Goal: Task Accomplishment & Management: Complete application form

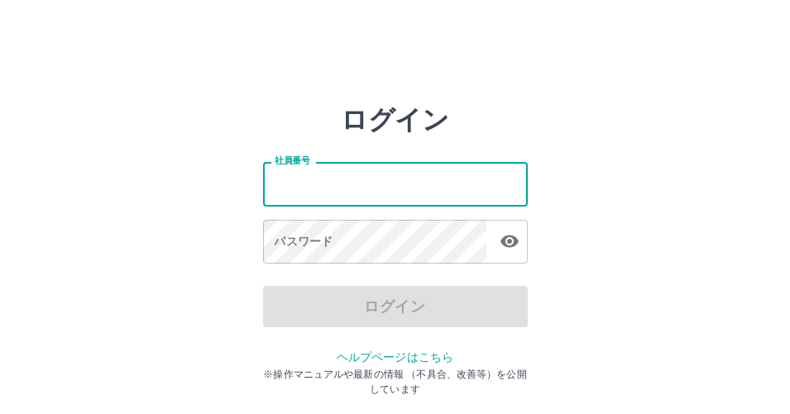
drag, startPoint x: 361, startPoint y: 175, endPoint x: 361, endPoint y: 145, distance: 30.6
click at [361, 175] on input "社員番号" at bounding box center [395, 184] width 265 height 44
type input "*******"
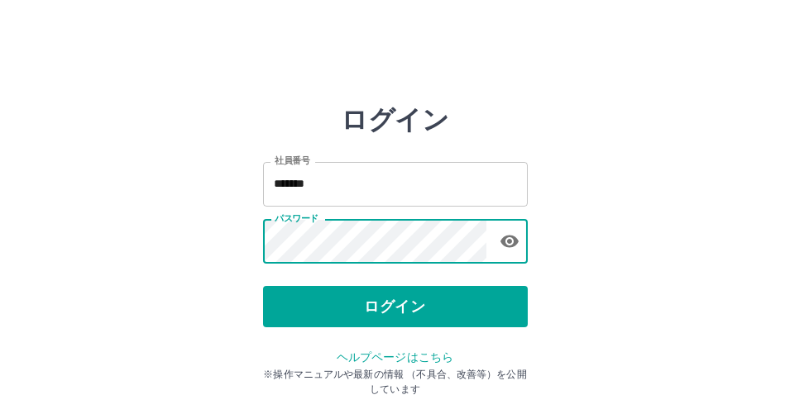
click at [571, 150] on div "ログイン 社員番号 ******* 社員番号 パスワード パスワード ログイン ヘルプページはこちら ※操作マニュアルや最新の情報 （不具合、改善等）を公開し…" at bounding box center [395, 236] width 790 height 265
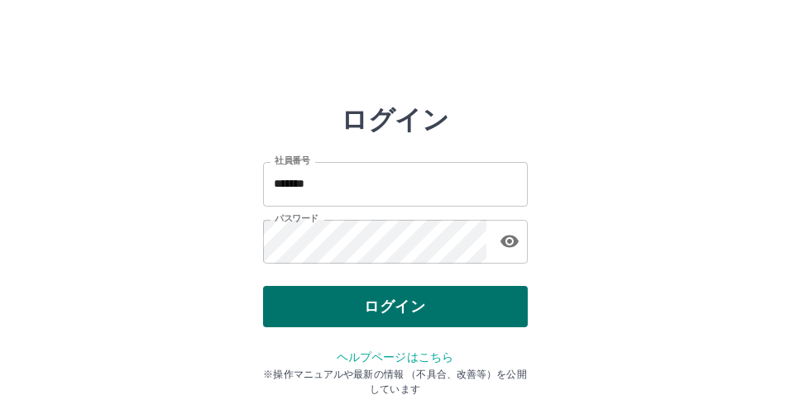
click at [508, 309] on button "ログイン" at bounding box center [395, 306] width 265 height 41
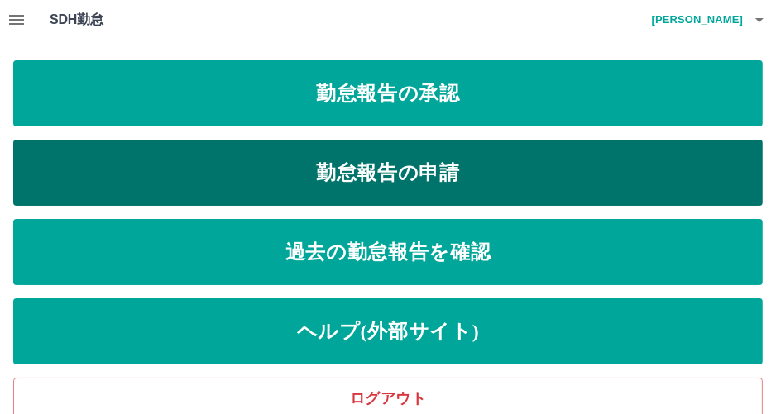
click at [517, 179] on link "勤怠報告の申請" at bounding box center [387, 173] width 749 height 66
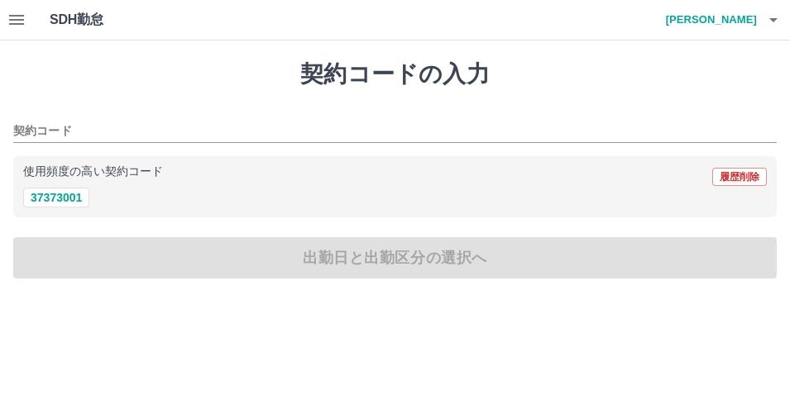
click at [8, 19] on icon "button" at bounding box center [17, 20] width 20 height 20
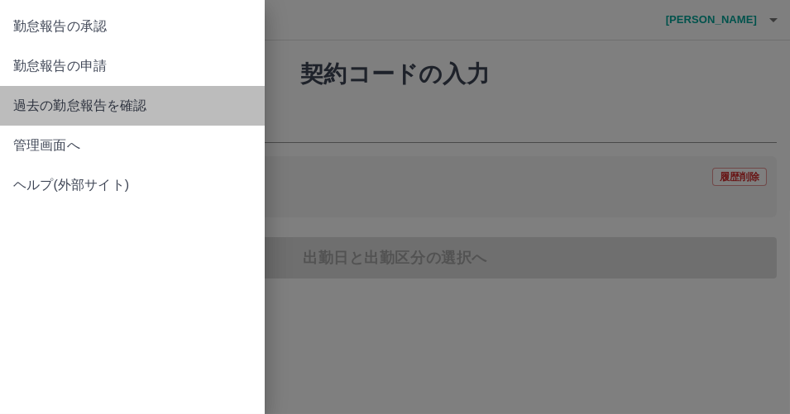
click at [47, 107] on span "過去の勤怠報告を確認" at bounding box center [132, 106] width 238 height 20
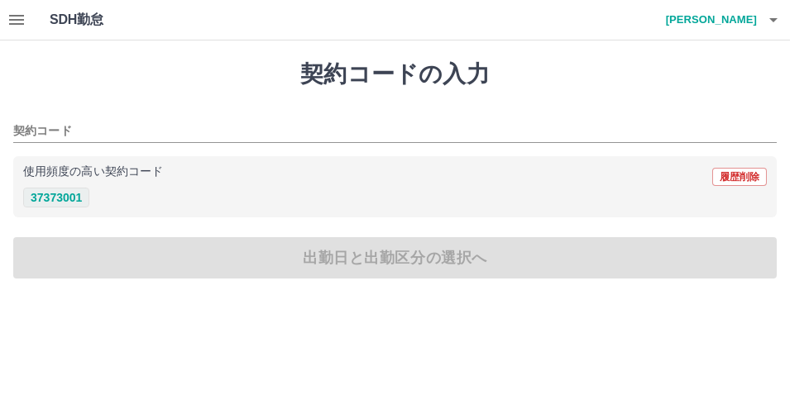
click at [41, 197] on button "37373001" at bounding box center [56, 198] width 66 height 20
type input "********"
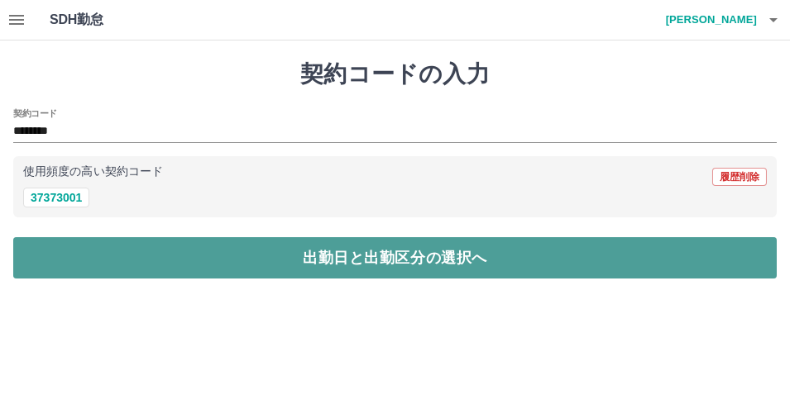
click at [247, 262] on button "出勤日と出勤区分の選択へ" at bounding box center [394, 257] width 763 height 41
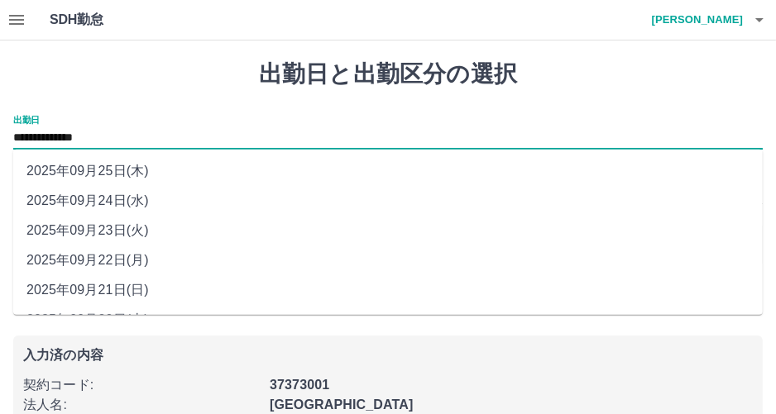
click at [195, 136] on input "**********" at bounding box center [387, 138] width 749 height 21
click at [151, 255] on li "2025年09月22日(月)" at bounding box center [387, 261] width 749 height 30
type input "**********"
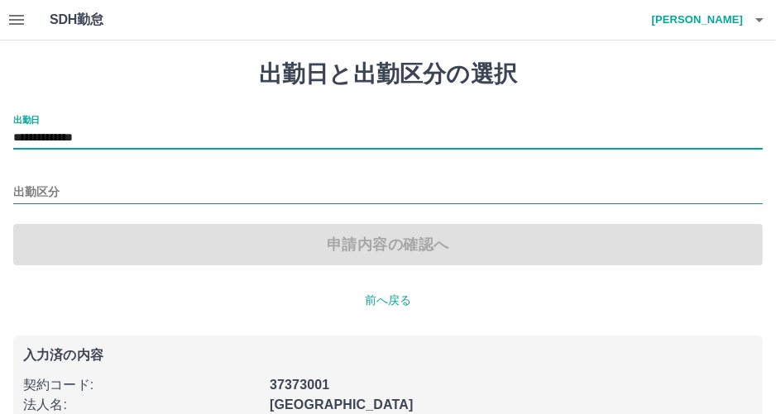
click at [148, 189] on input "出勤区分" at bounding box center [387, 193] width 749 height 21
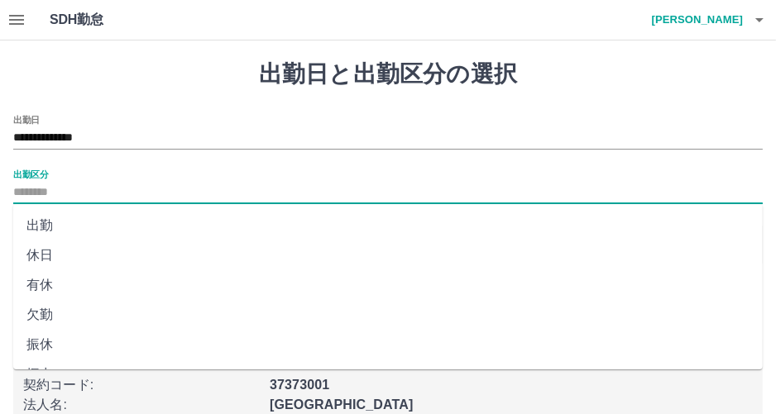
click at [111, 217] on li "出勤" at bounding box center [387, 226] width 749 height 30
type input "**"
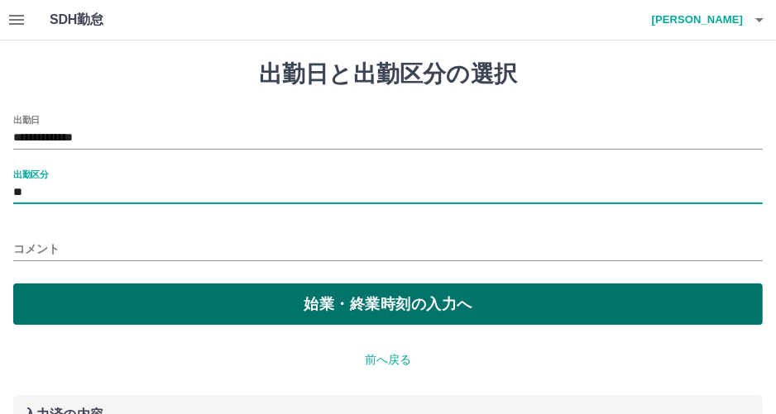
click at [115, 294] on button "始業・終業時刻の入力へ" at bounding box center [387, 304] width 749 height 41
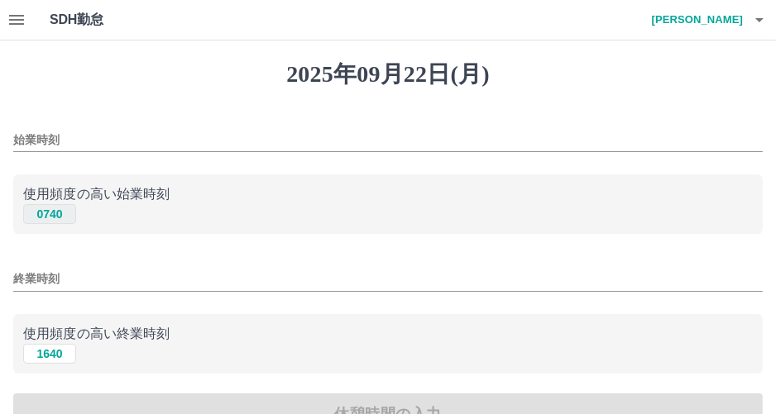
click at [52, 218] on button "0740" at bounding box center [49, 214] width 53 height 20
type input "****"
click at [47, 352] on button "1640" at bounding box center [49, 354] width 53 height 20
type input "****"
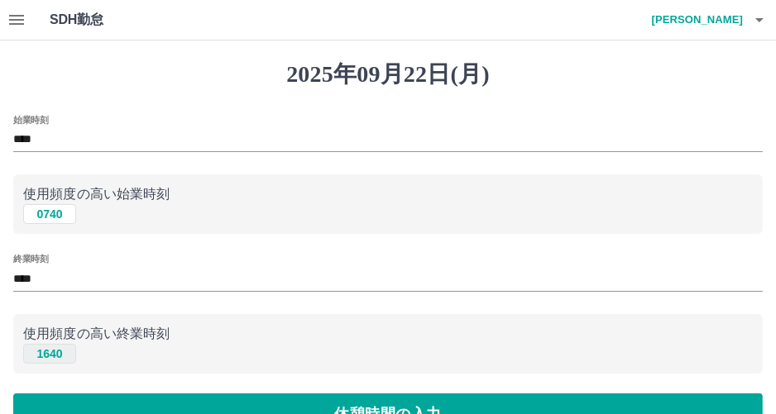
scroll to position [82, 0]
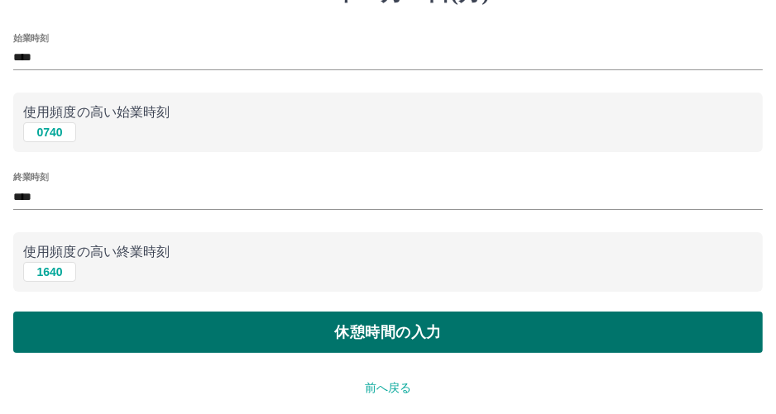
click at [51, 346] on button "休憩時間の入力" at bounding box center [387, 332] width 749 height 41
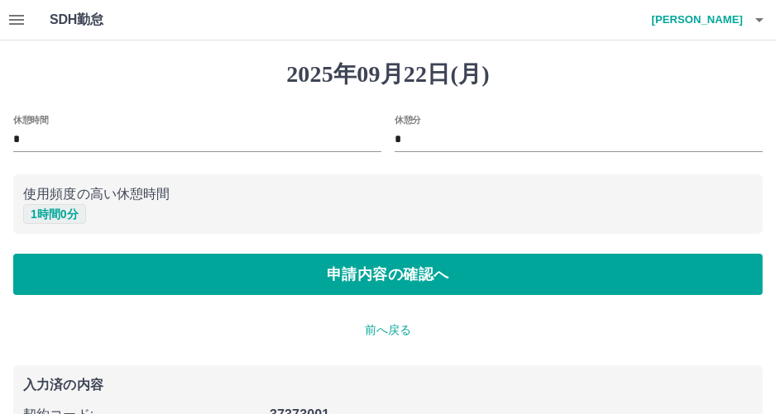
click at [65, 212] on button "1 時間 0 分" at bounding box center [54, 214] width 63 height 20
type input "*"
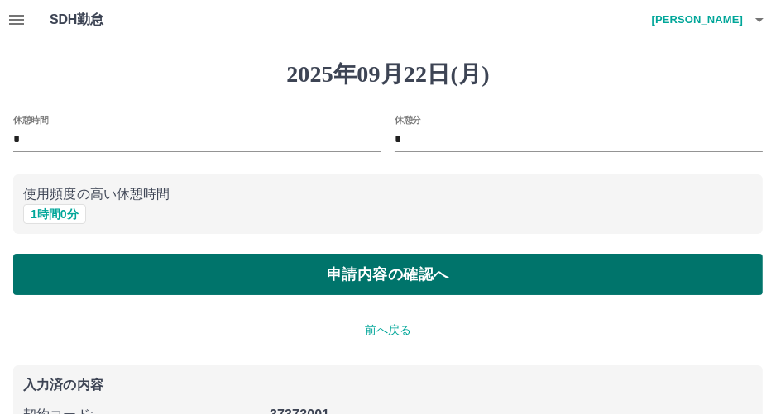
click at [71, 272] on button "申請内容の確認へ" at bounding box center [387, 274] width 749 height 41
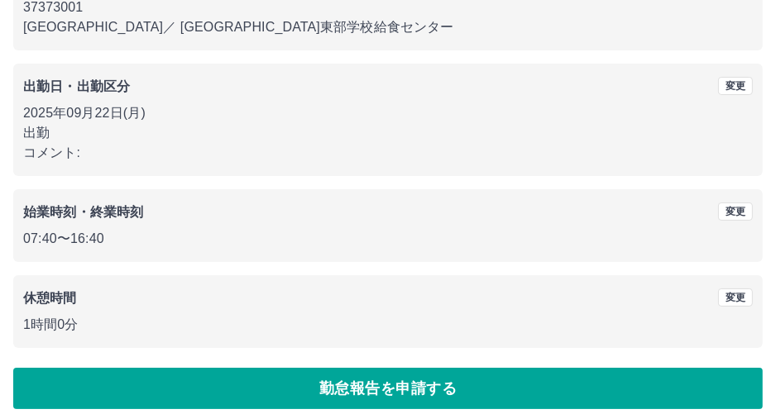
scroll to position [203, 0]
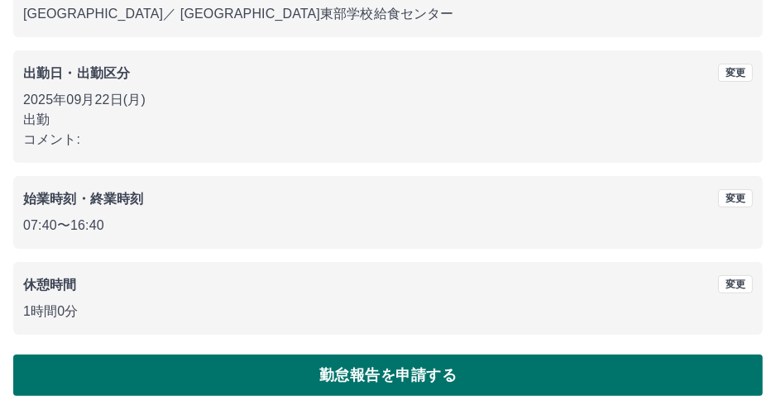
click at [144, 365] on button "勤怠報告を申請する" at bounding box center [387, 375] width 749 height 41
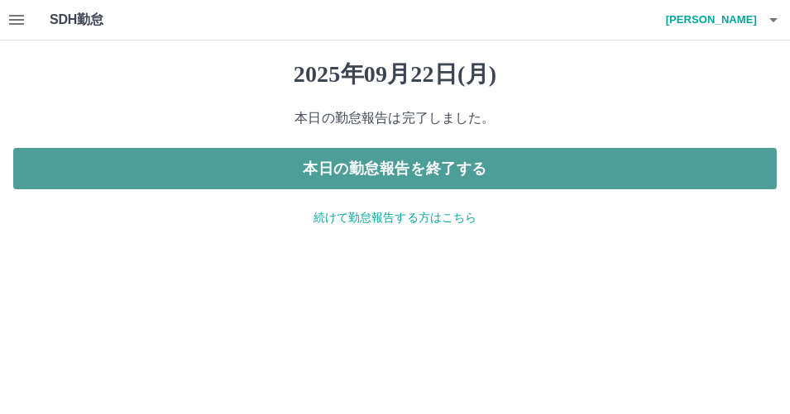
click at [243, 171] on button "本日の勤怠報告を終了する" at bounding box center [394, 168] width 763 height 41
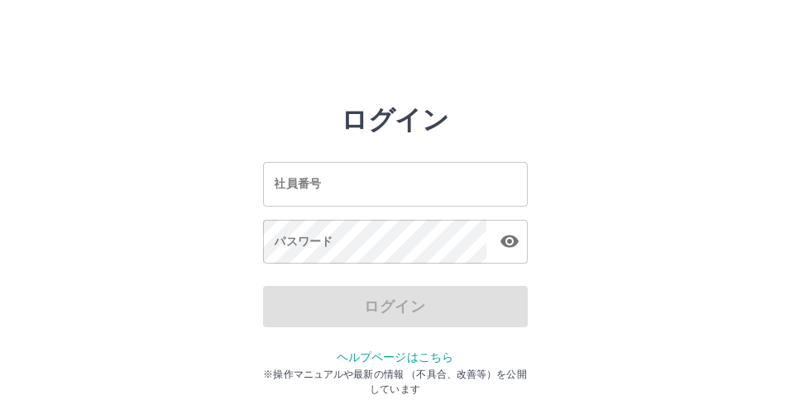
click at [271, 189] on input "社員番号" at bounding box center [395, 184] width 265 height 44
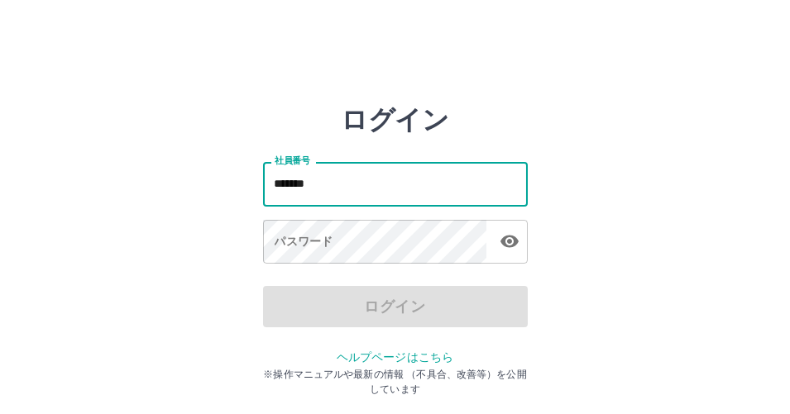
type input "*******"
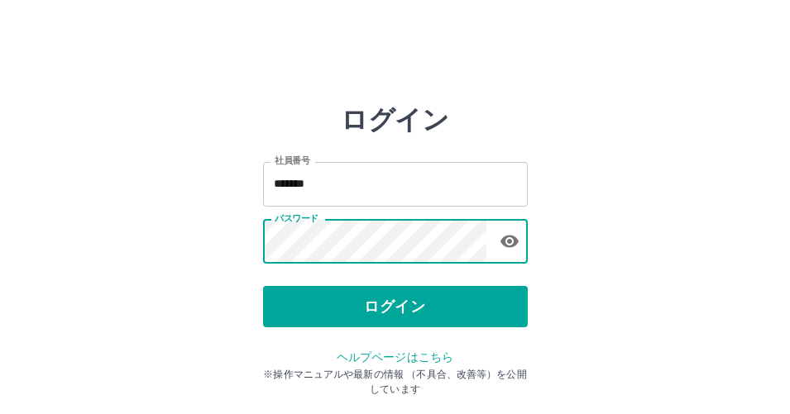
click at [205, 287] on div "ログイン 社員番号 ******* 社員番号 パスワード パスワード ログイン ヘルプページはこちら ※操作マニュアルや最新の情報 （不具合、改善等）を公開し…" at bounding box center [395, 236] width 790 height 265
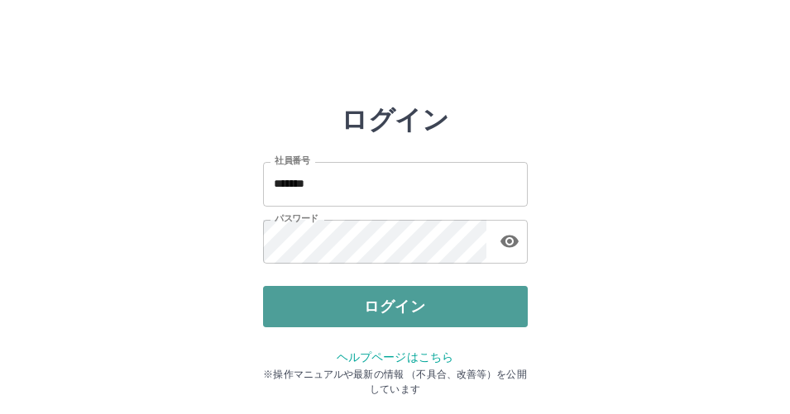
click at [298, 305] on button "ログイン" at bounding box center [395, 306] width 265 height 41
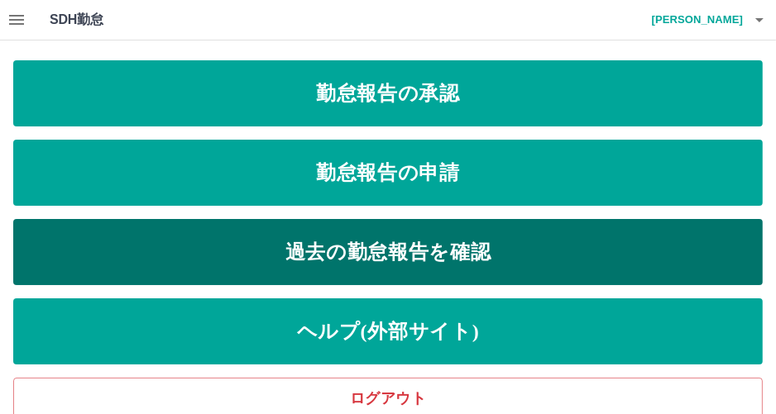
click at [504, 246] on link "過去の勤怠報告を確認" at bounding box center [387, 252] width 749 height 66
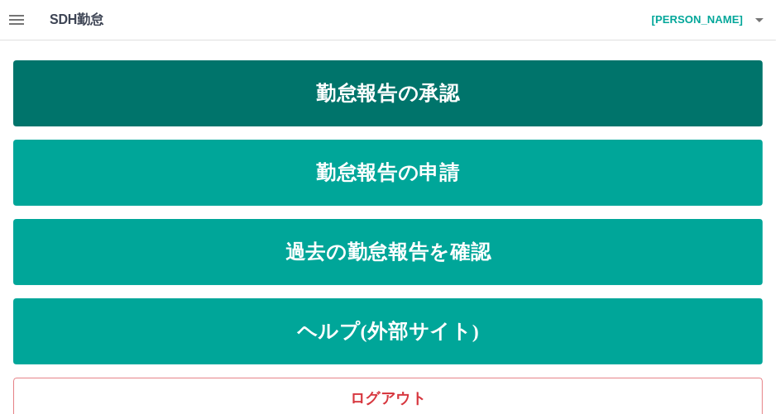
click at [219, 99] on link "勤怠報告の承認" at bounding box center [387, 93] width 749 height 66
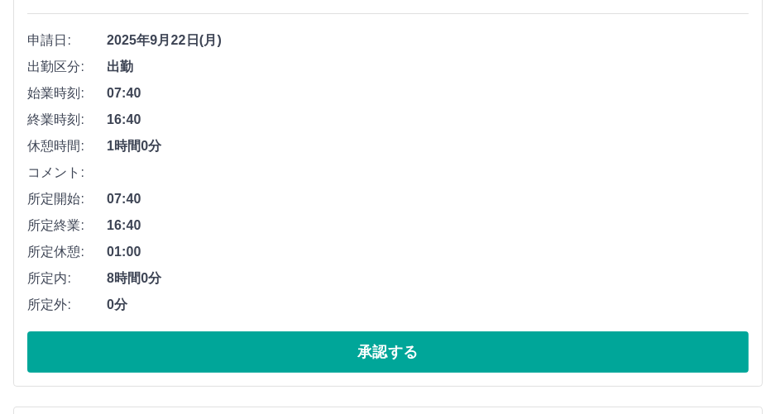
scroll to position [331, 0]
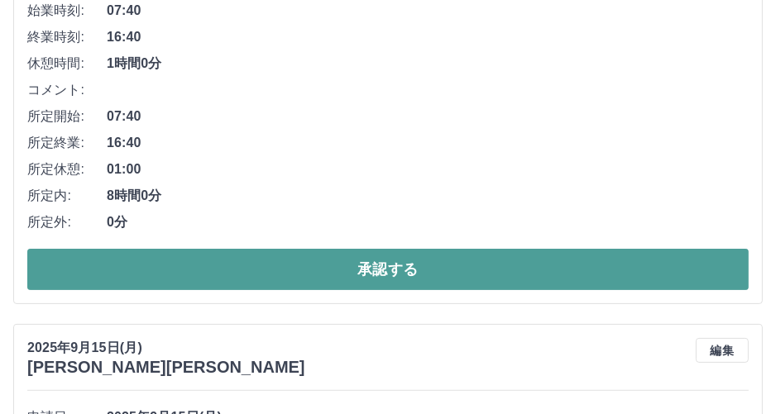
click at [381, 263] on button "承認する" at bounding box center [387, 269] width 721 height 41
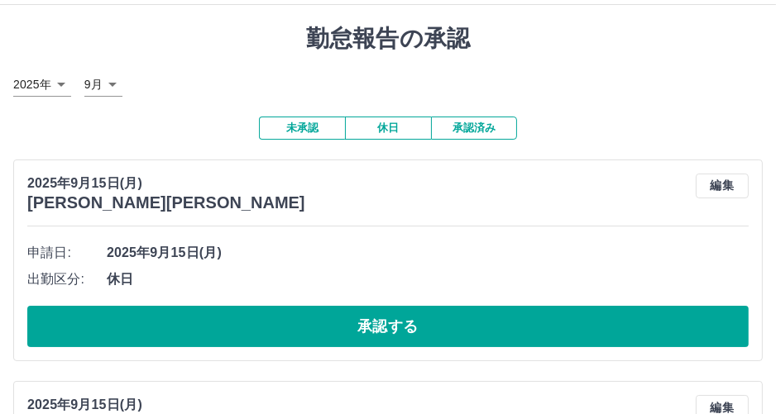
scroll to position [15, 0]
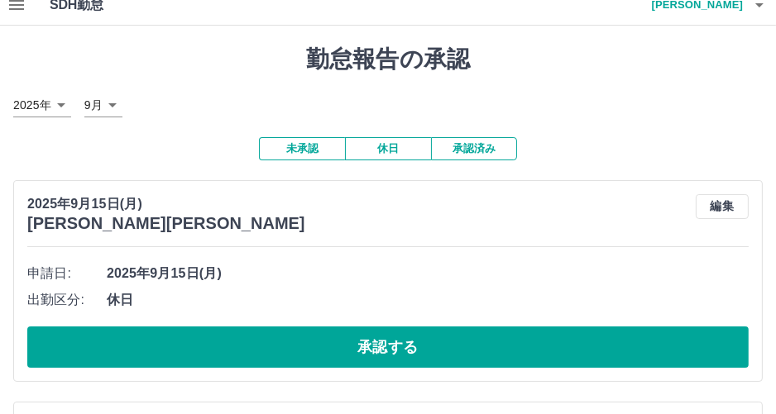
click at [464, 150] on button "承認済み" at bounding box center [474, 148] width 86 height 23
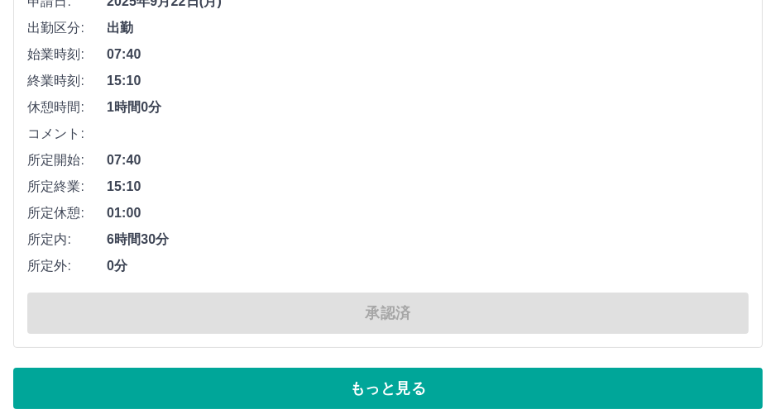
scroll to position [11340, 0]
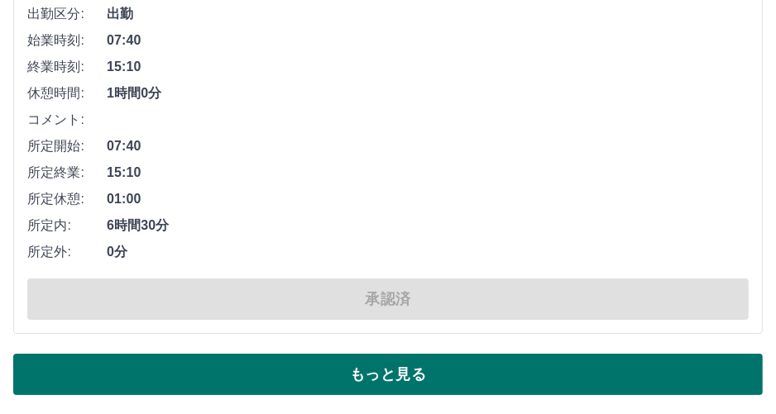
click at [389, 380] on button "もっと見る" at bounding box center [387, 374] width 749 height 41
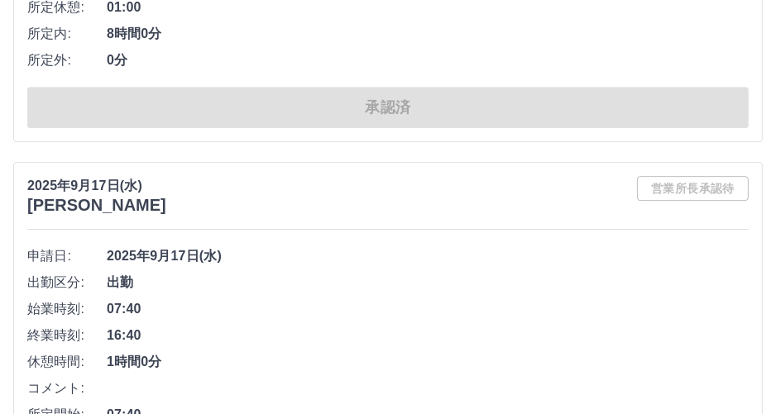
scroll to position [16135, 0]
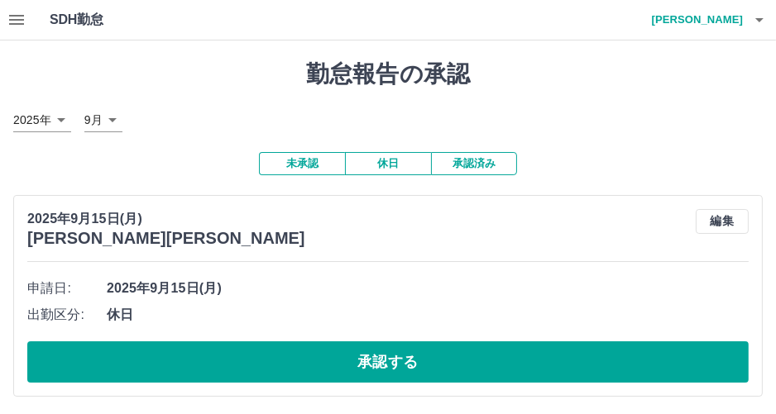
click at [382, 169] on button "休日" at bounding box center [388, 163] width 86 height 23
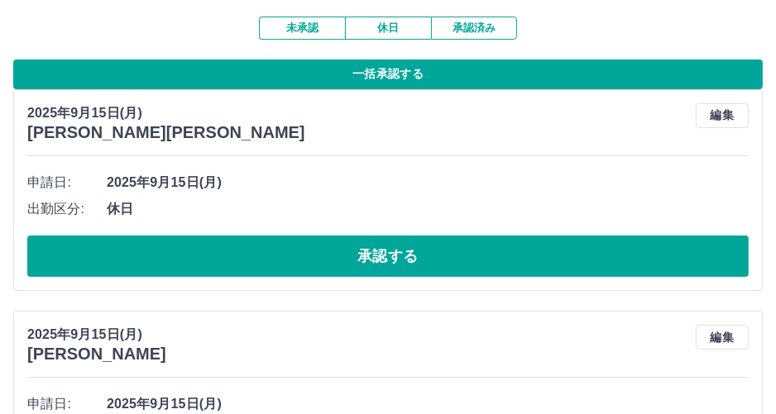
scroll to position [93, 0]
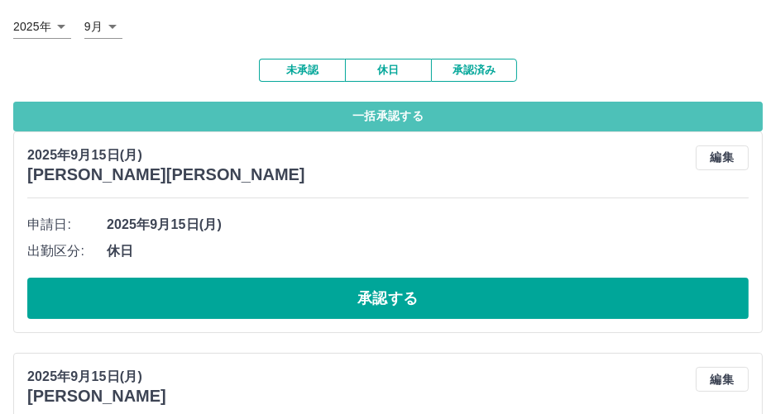
click at [528, 119] on button "一括承認する" at bounding box center [387, 117] width 749 height 30
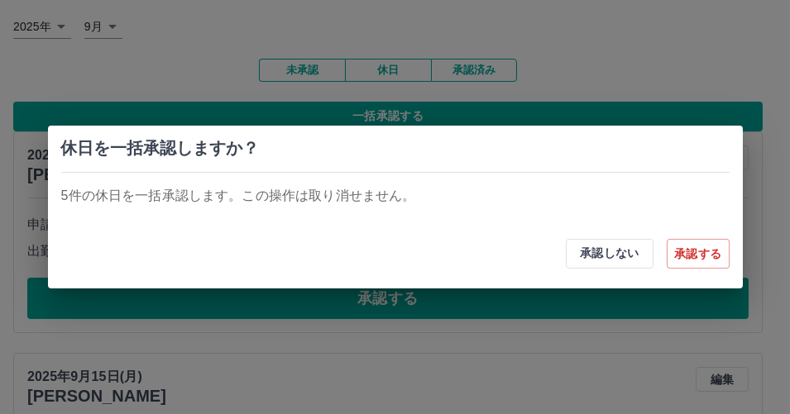
click at [580, 67] on div "休日を一括承認しますか？ 5件の休日を一括承認します。この操作は取り消せません。 承認しない 承認する" at bounding box center [395, 207] width 790 height 414
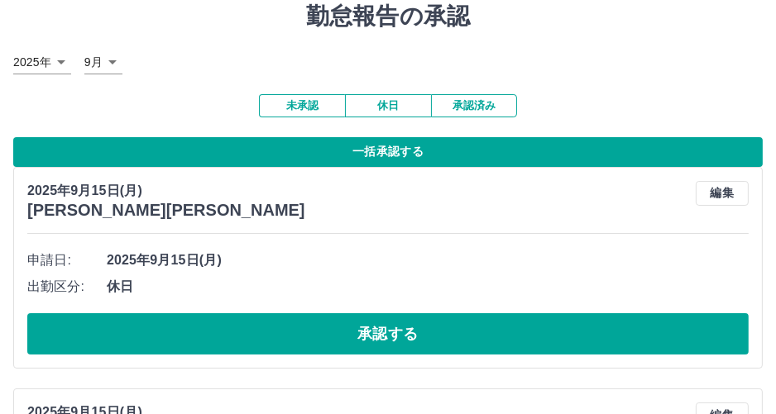
scroll to position [11, 0]
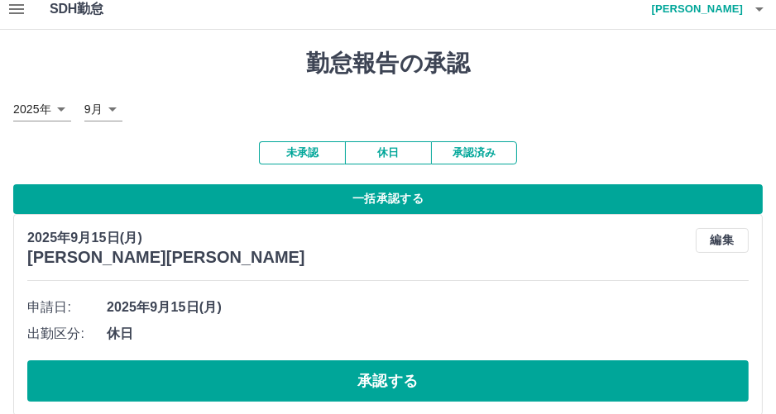
click at [327, 153] on button "未承認" at bounding box center [302, 152] width 86 height 23
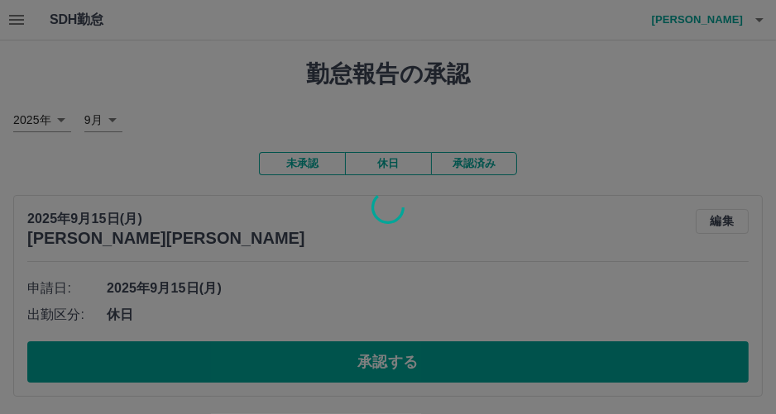
click at [398, 160] on div at bounding box center [388, 207] width 776 height 414
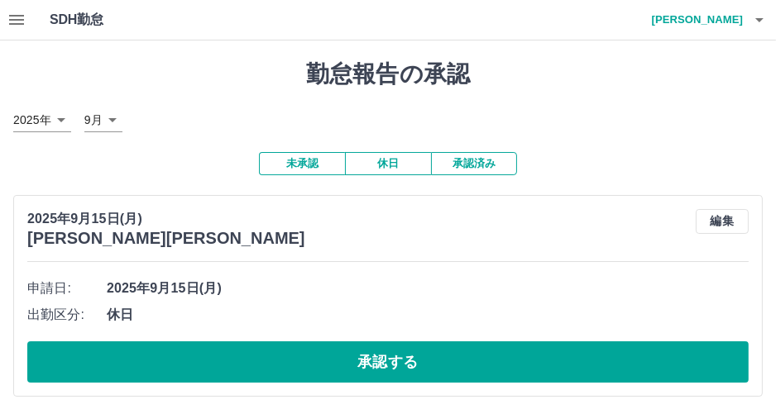
click at [398, 160] on button "休日" at bounding box center [388, 163] width 86 height 23
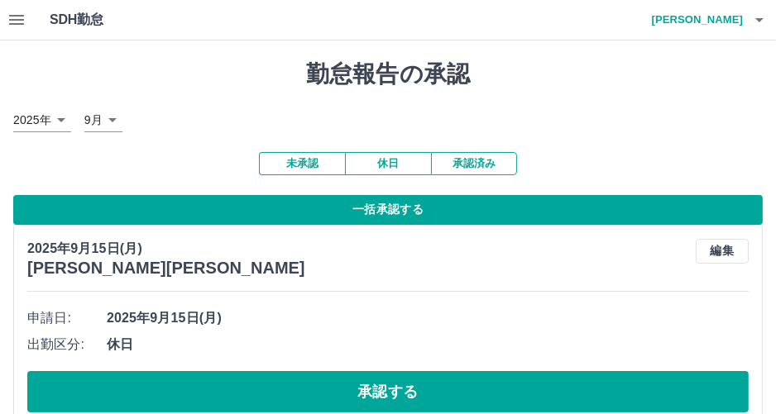
click at [399, 200] on button "一括承認する" at bounding box center [387, 210] width 749 height 30
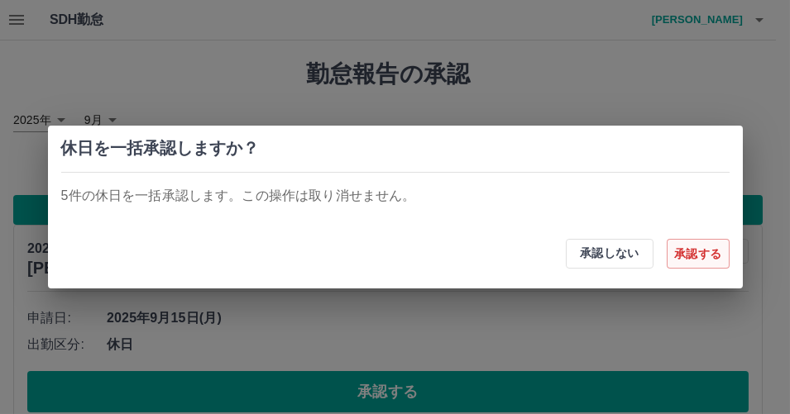
click at [697, 249] on button "承認する" at bounding box center [697, 254] width 63 height 30
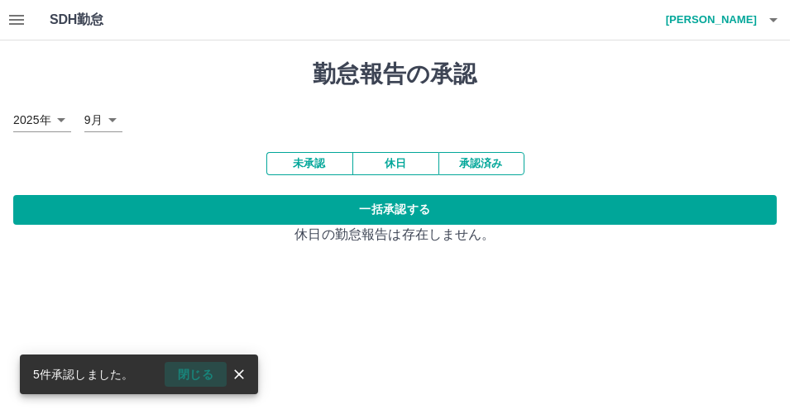
click at [194, 379] on button "閉じる" at bounding box center [196, 374] width 62 height 25
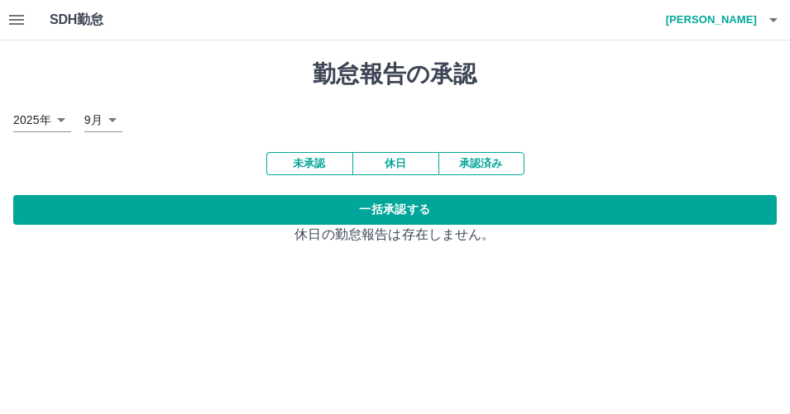
click at [292, 165] on button "未承認" at bounding box center [309, 163] width 86 height 23
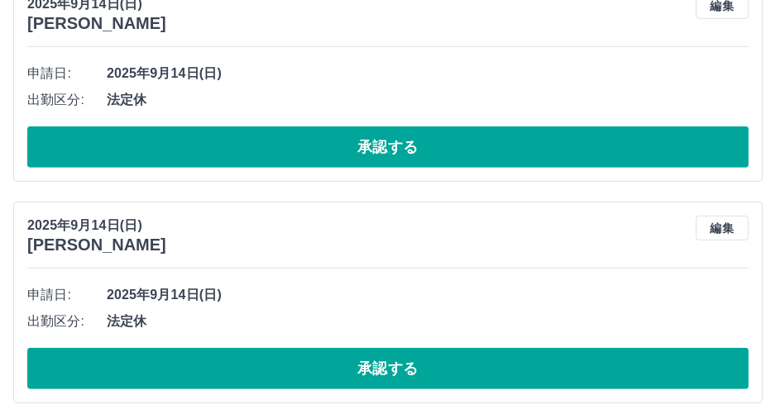
scroll to position [890, 0]
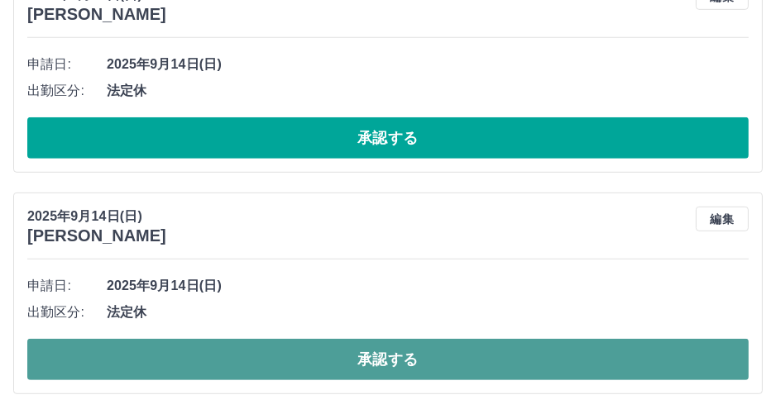
click at [475, 365] on button "承認する" at bounding box center [387, 359] width 721 height 41
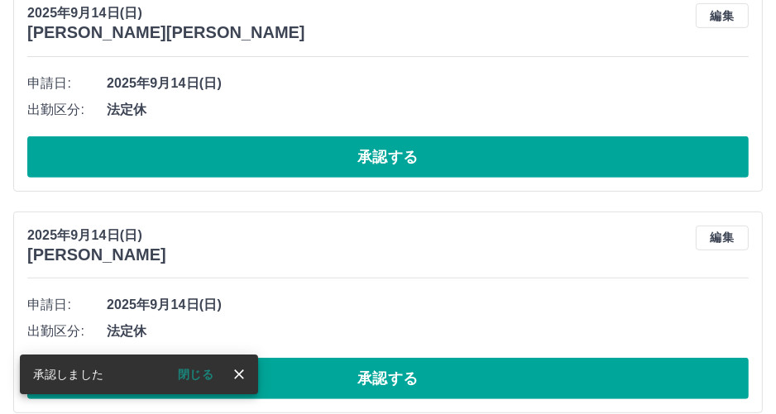
scroll to position [669, 0]
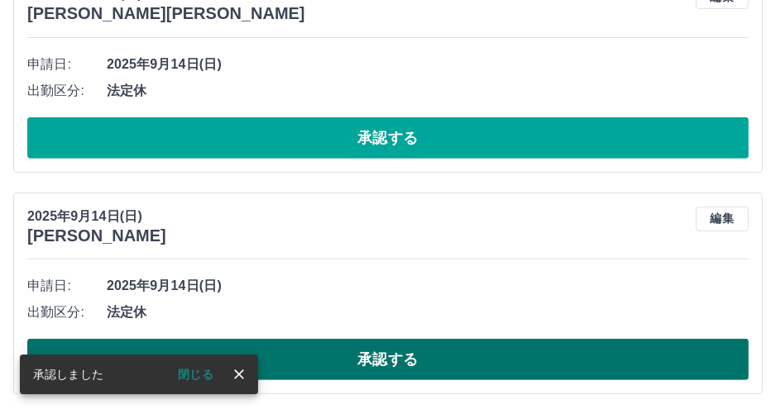
click at [491, 358] on button "承認する" at bounding box center [387, 359] width 721 height 41
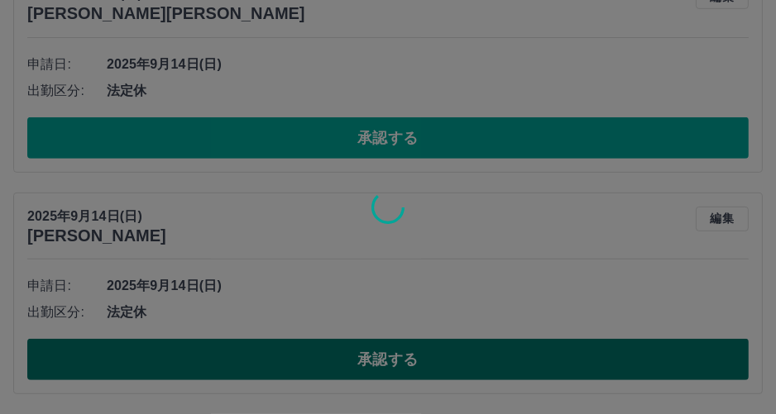
scroll to position [447, 0]
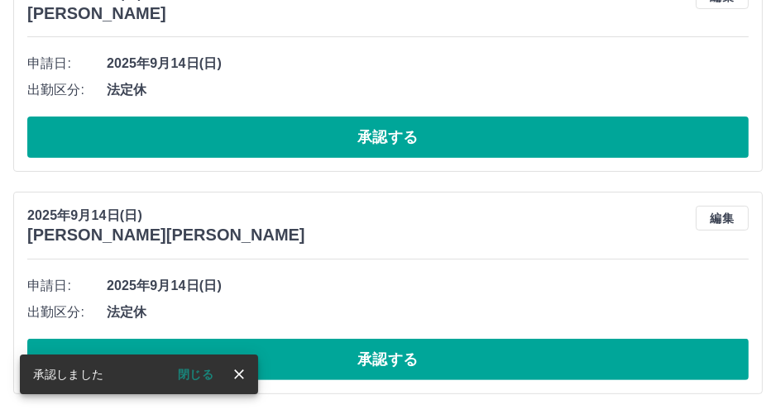
click at [491, 358] on button "承認する" at bounding box center [387, 359] width 721 height 41
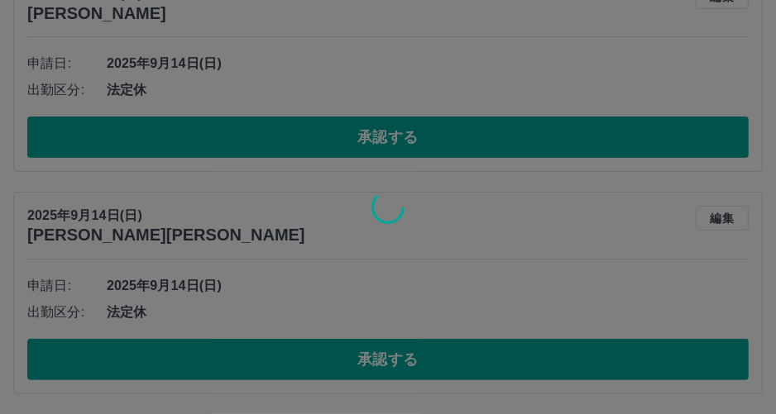
scroll to position [225, 0]
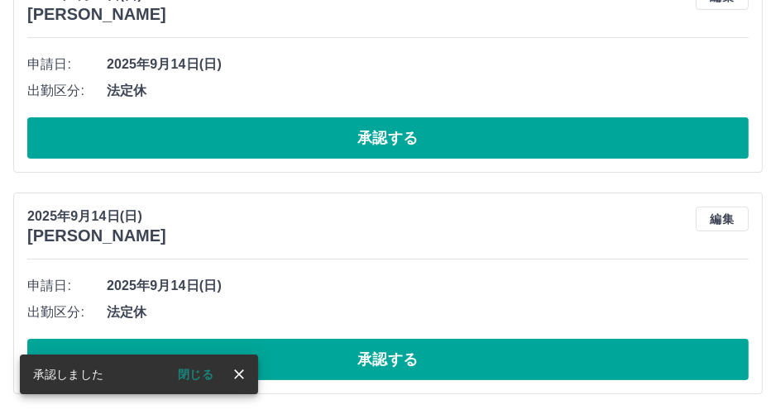
click at [491, 358] on button "承認する" at bounding box center [387, 359] width 721 height 41
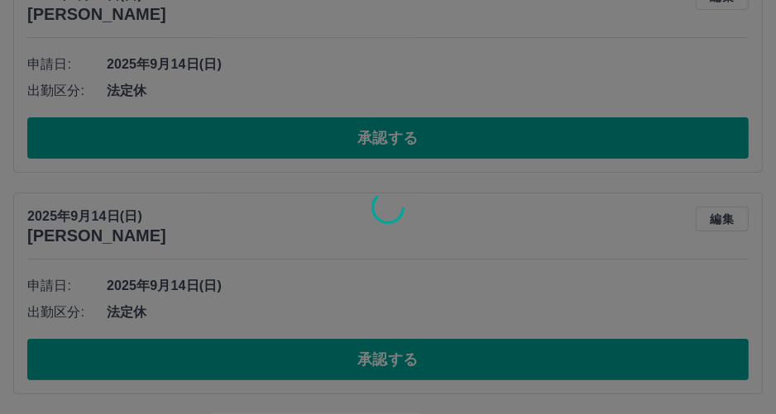
scroll to position [3, 0]
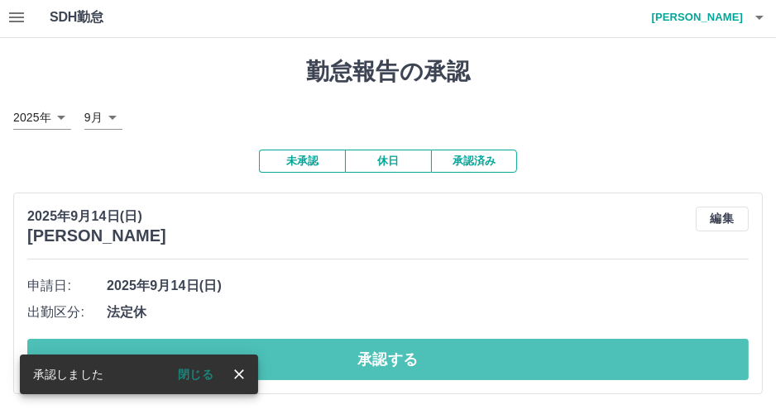
click at [491, 358] on button "承認する" at bounding box center [387, 359] width 721 height 41
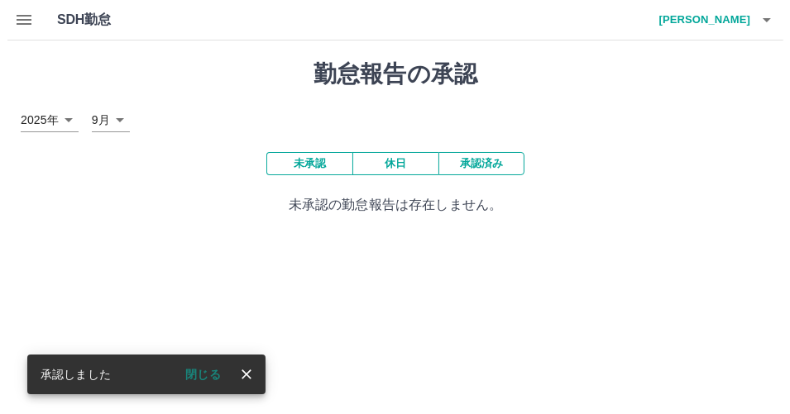
scroll to position [0, 0]
